Goal: Information Seeking & Learning: Learn about a topic

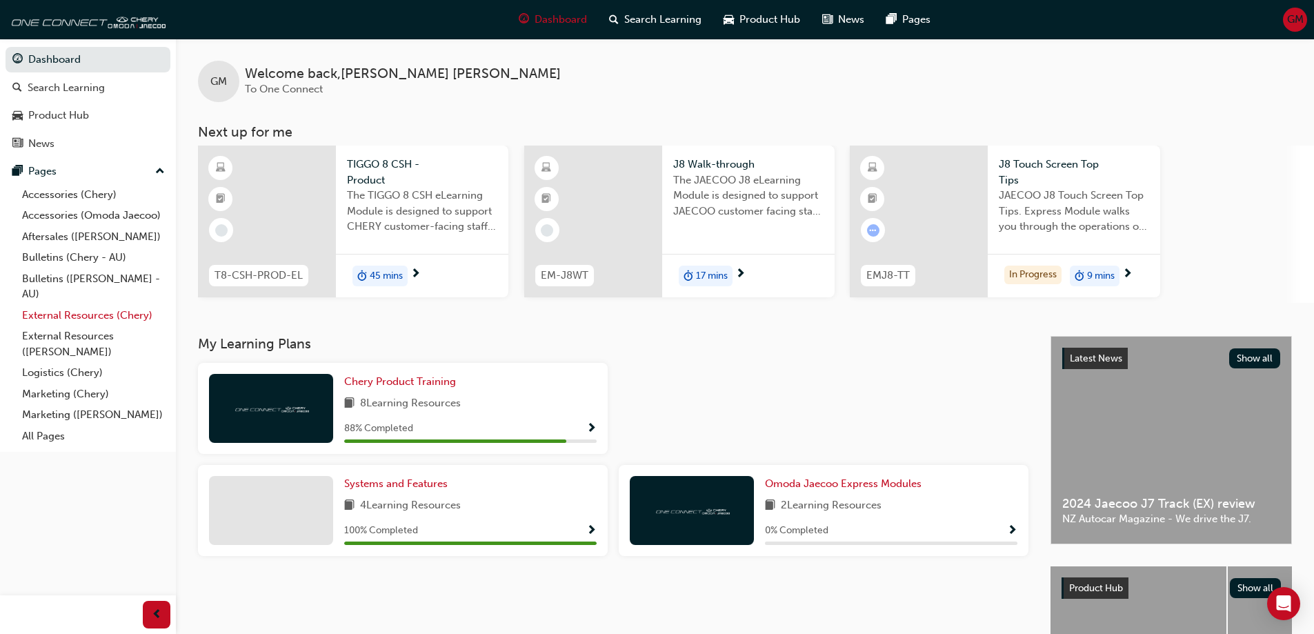
click at [119, 317] on link "External Resources (Chery)" at bounding box center [94, 315] width 154 height 21
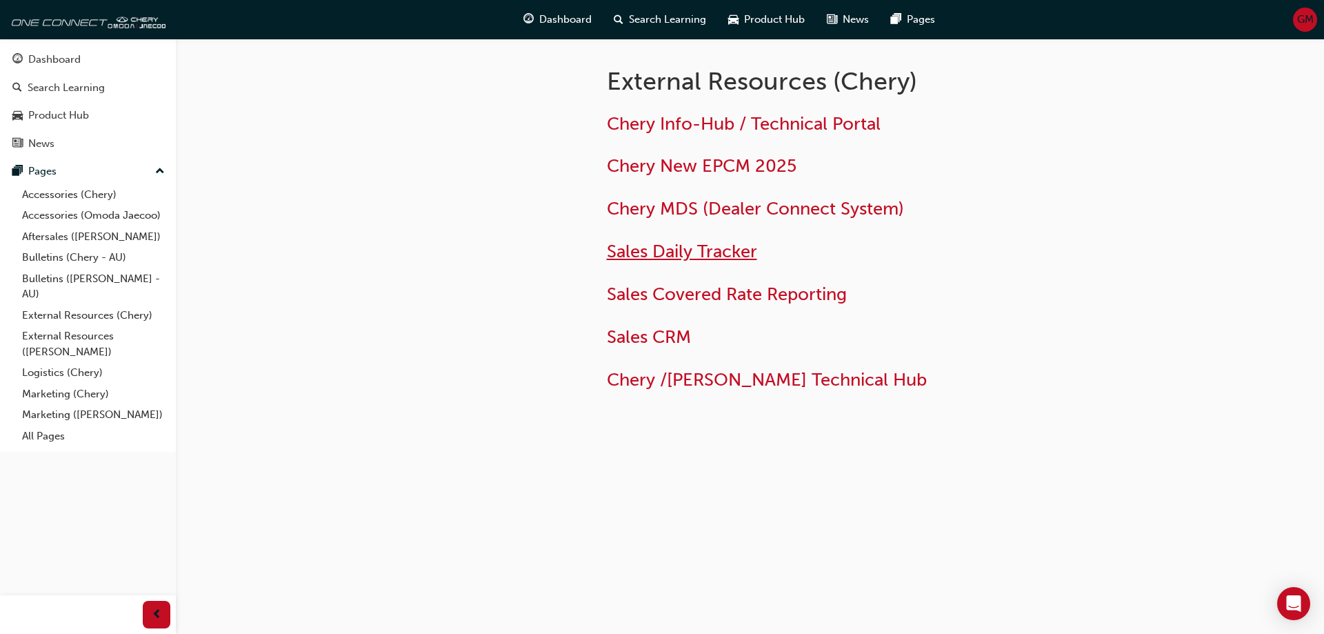
click at [632, 260] on span "Sales Daily Tracker" at bounding box center [682, 251] width 150 height 21
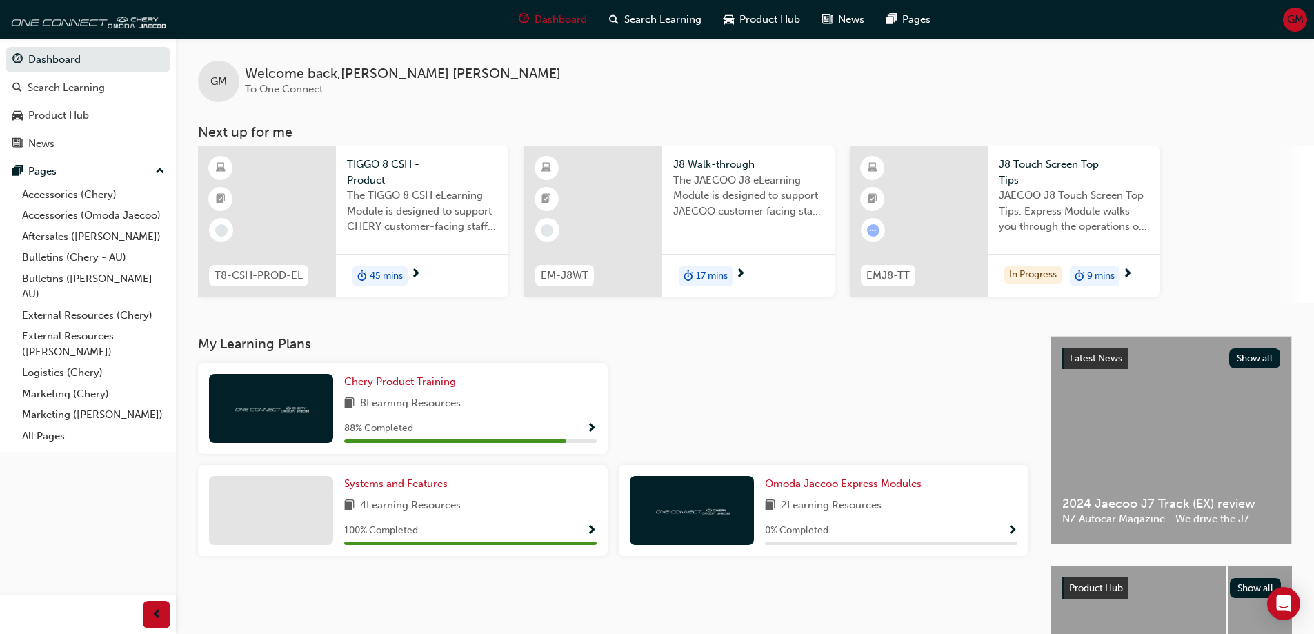
click at [1044, 219] on span "JAECOO J8 Touch Screen Top Tips. Express Module walks you through the operation…" at bounding box center [1073, 211] width 150 height 47
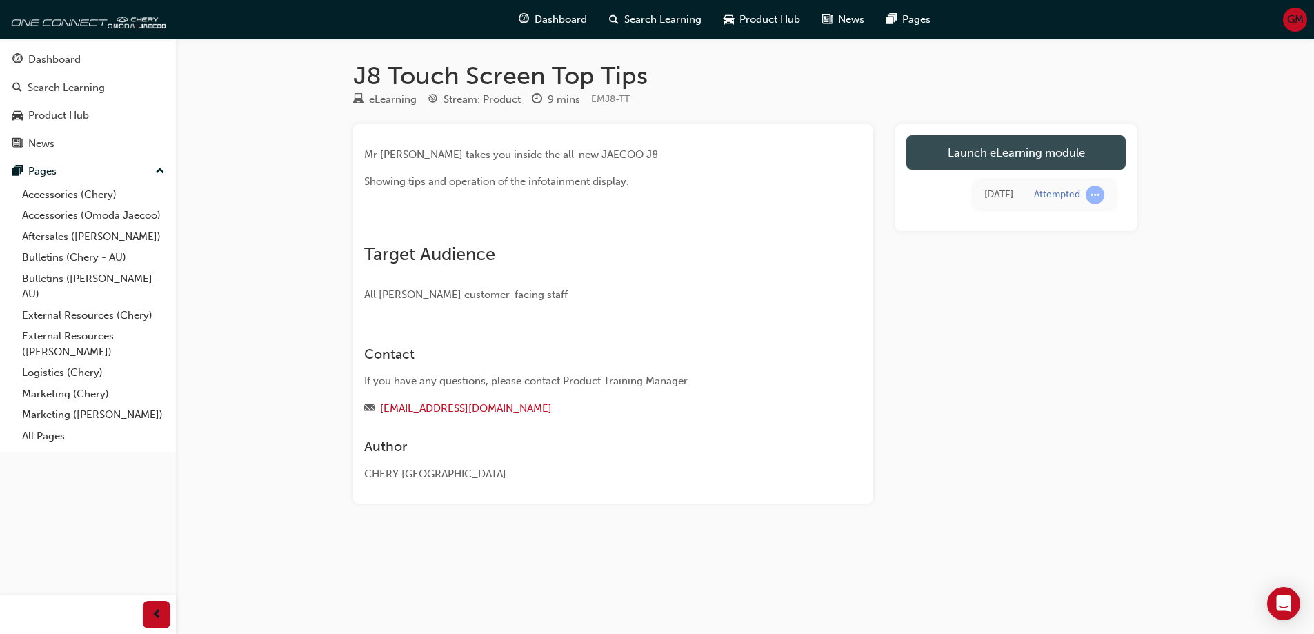
click at [983, 150] on link "Launch eLearning module" at bounding box center [1015, 152] width 219 height 34
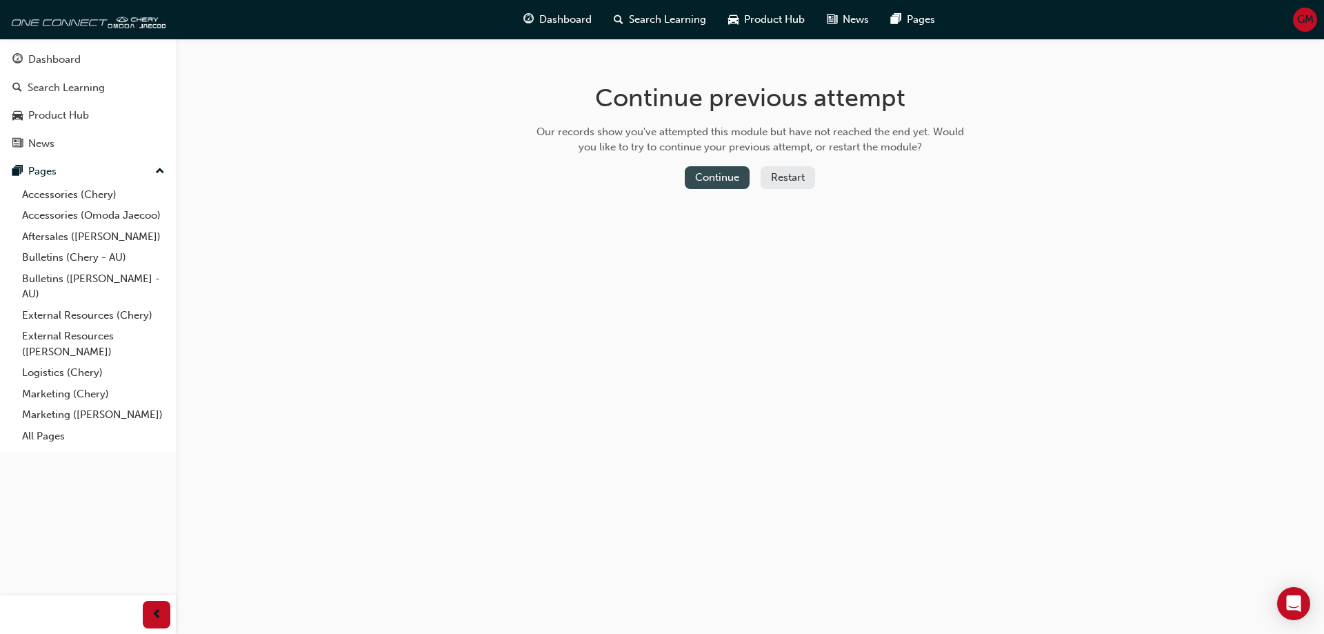
click at [738, 183] on button "Continue" at bounding box center [717, 177] width 65 height 23
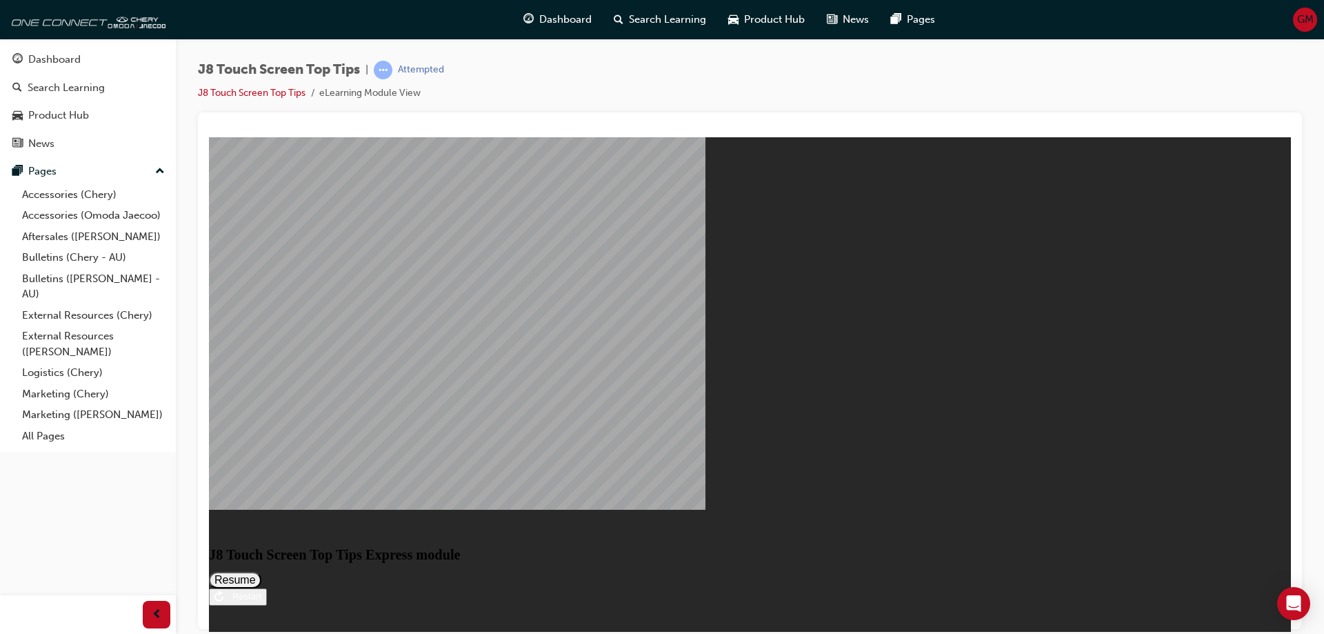
click at [261, 571] on button "Resume" at bounding box center [235, 579] width 52 height 17
